Goal: Book appointment/travel/reservation

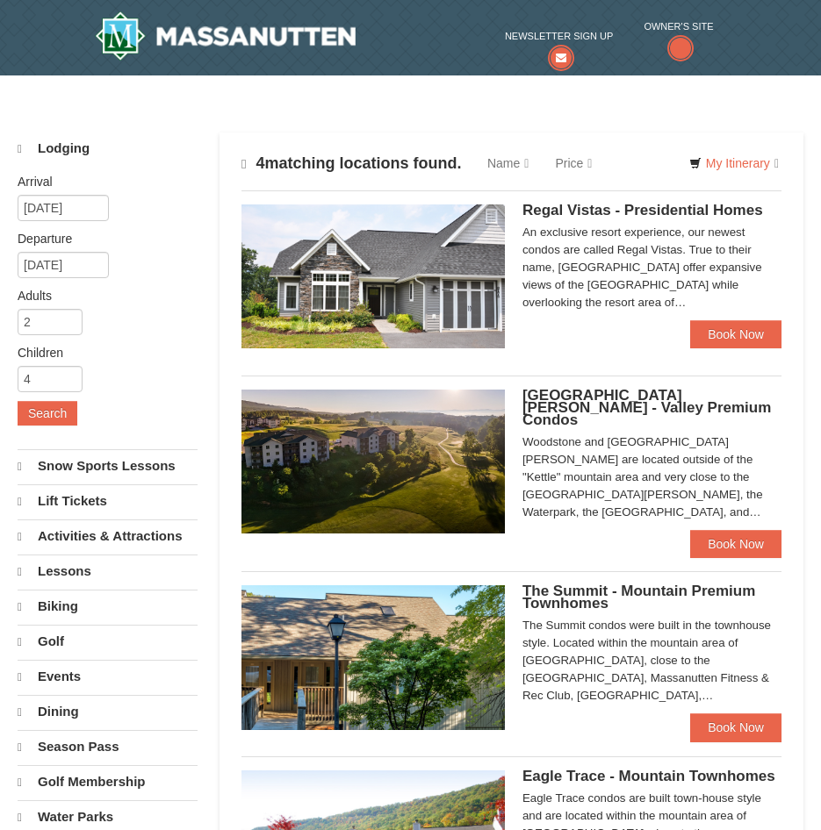
select select "10"
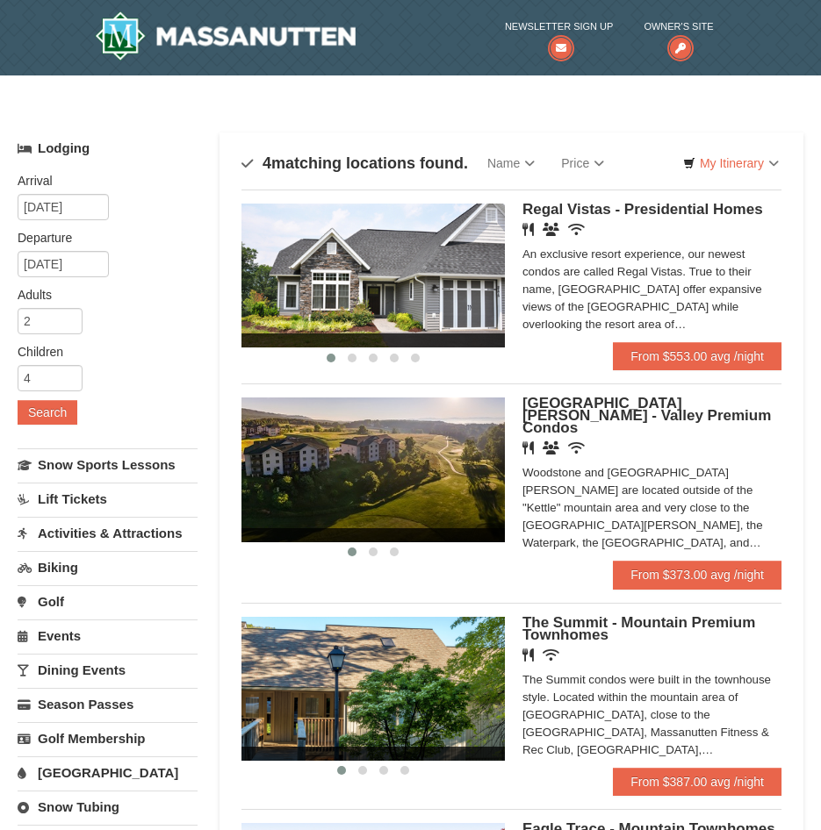
click at [598, 409] on span "Woodstone Meadows - Valley Premium Condos" at bounding box center [646, 415] width 248 height 41
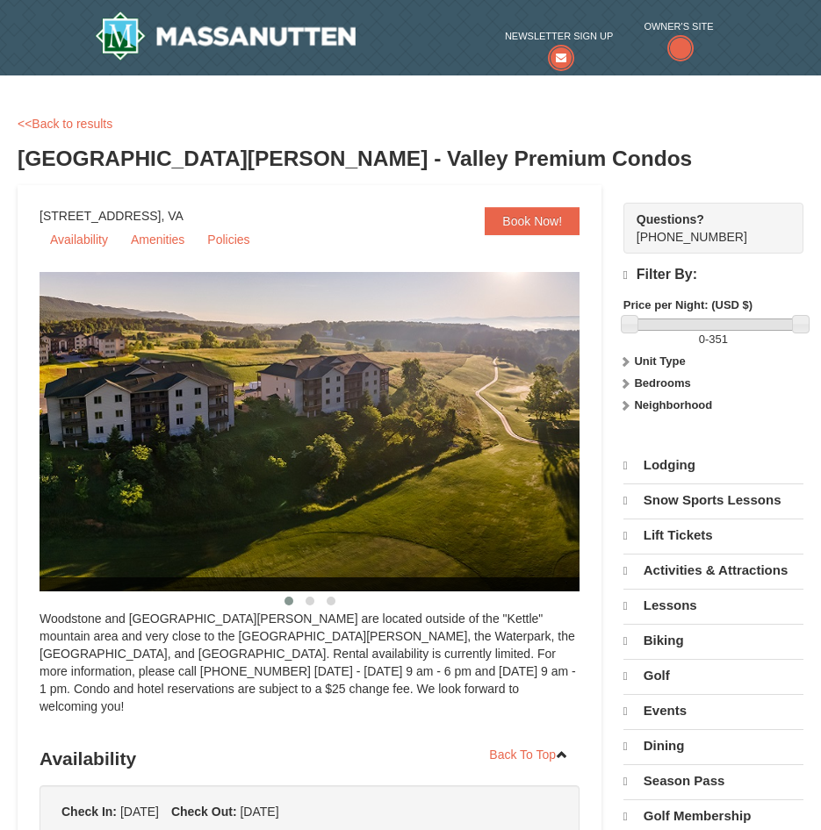
select select "10"
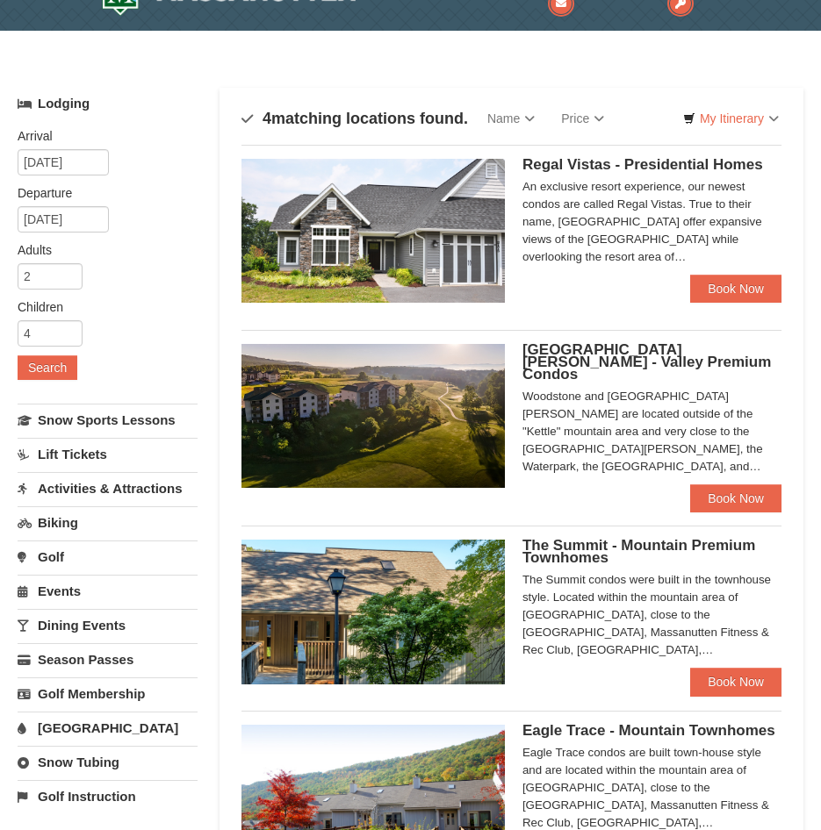
scroll to position [88, 0]
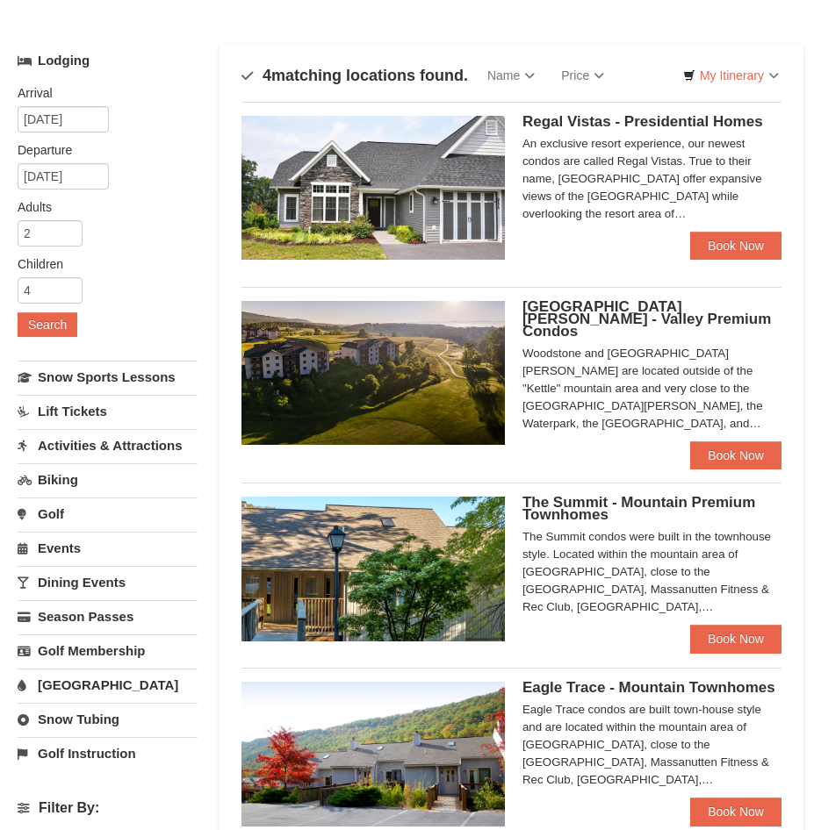
click at [585, 701] on div "Eagle Trace condos are built town-house style and are located within the mounta…" at bounding box center [651, 745] width 259 height 88
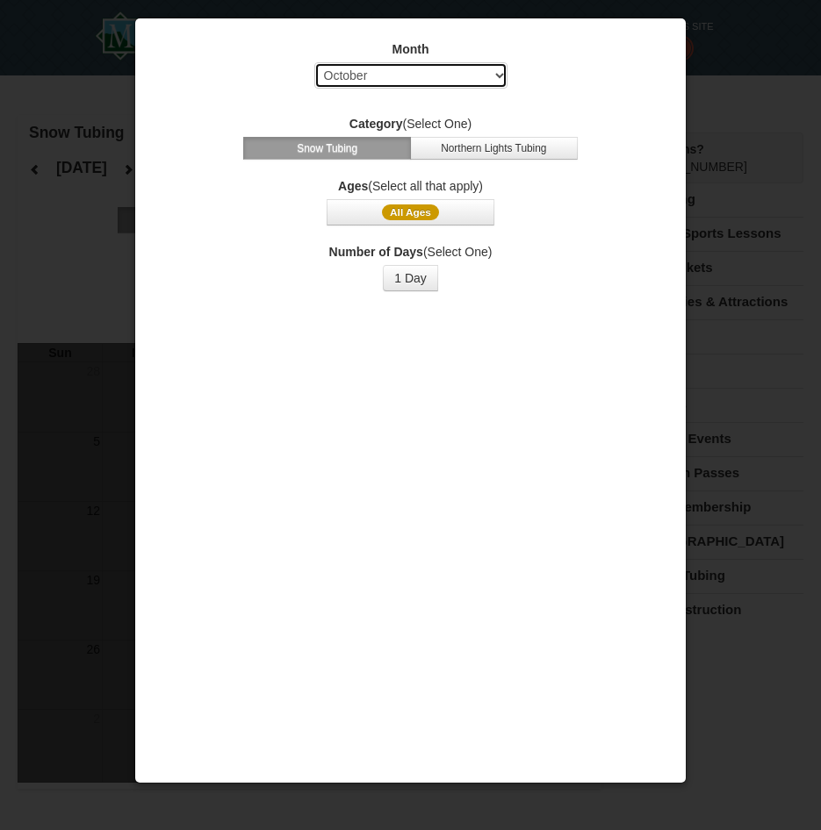
click at [481, 76] on select "Select October November December January February March April May June July Aug…" at bounding box center [410, 75] width 193 height 26
select select "1"
click at [314, 62] on select "Select October November December January February March April May June July Aug…" at bounding box center [410, 75] width 193 height 26
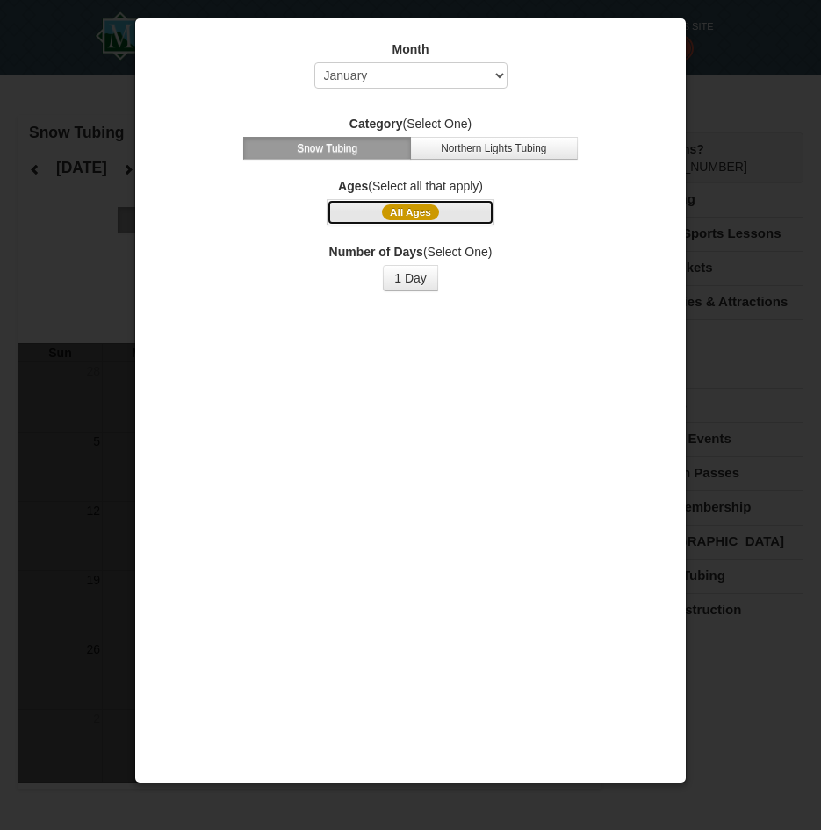
click at [421, 218] on span "All Ages" at bounding box center [410, 213] width 57 height 16
click at [405, 206] on span "All Ages" at bounding box center [410, 213] width 57 height 16
click at [416, 217] on span "All Ages" at bounding box center [410, 213] width 57 height 16
click at [415, 283] on button "1 Day" at bounding box center [410, 278] width 55 height 26
